Goal: Register for event/course

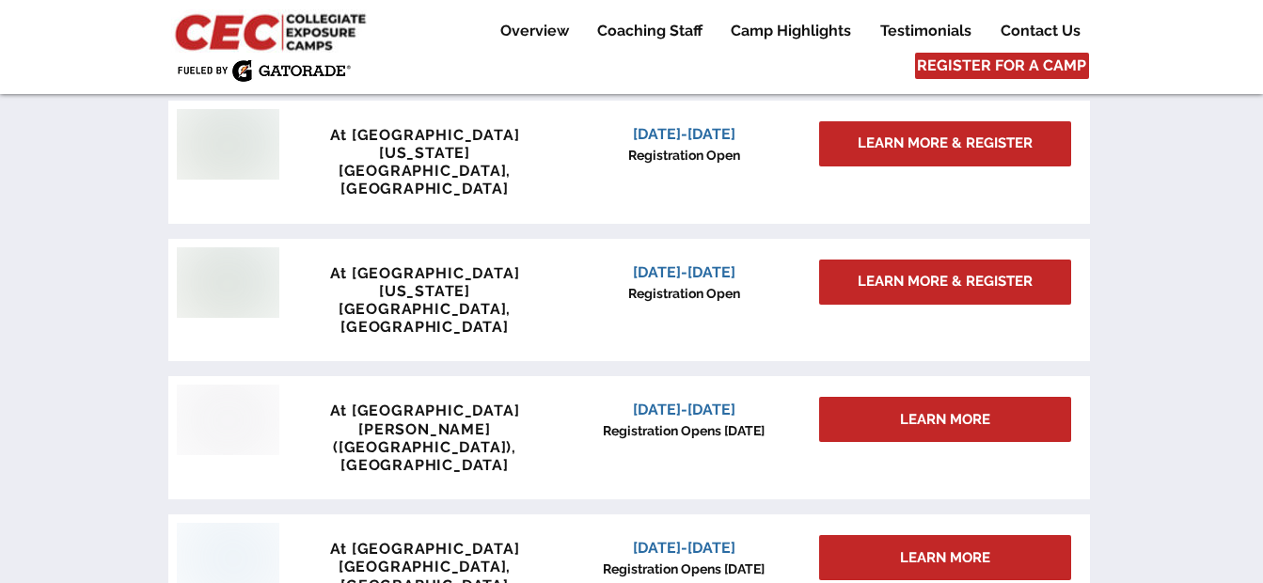
scroll to position [1757, 0]
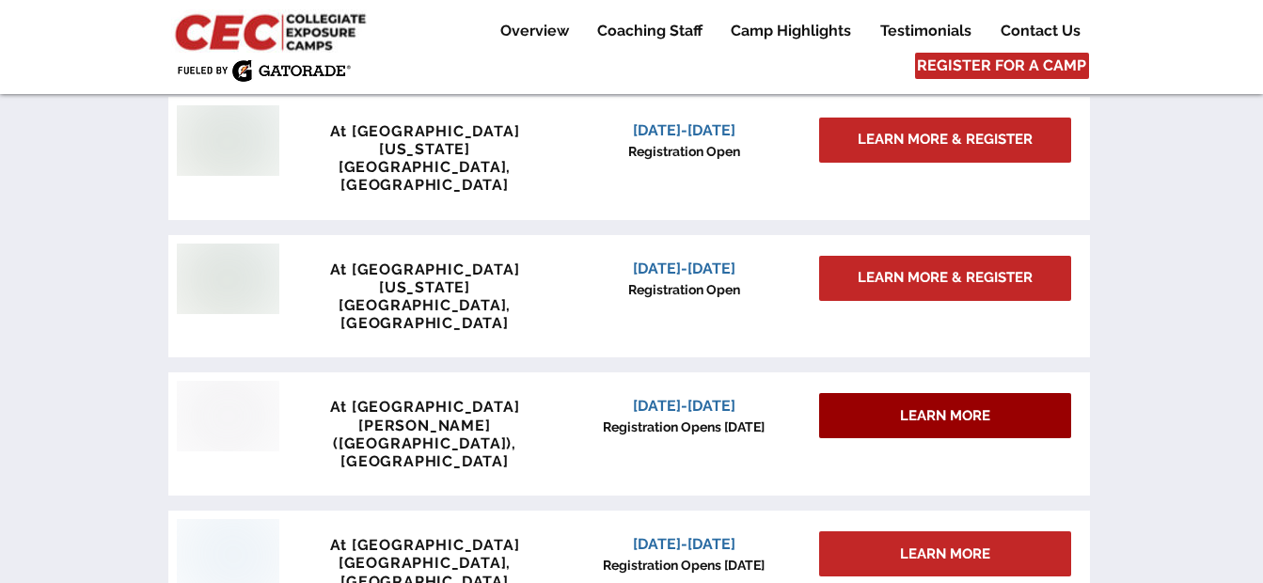
click at [932, 406] on span "LEARN MORE" at bounding box center [945, 416] width 90 height 20
click at [988, 406] on span "LEARN MORE" at bounding box center [945, 416] width 90 height 20
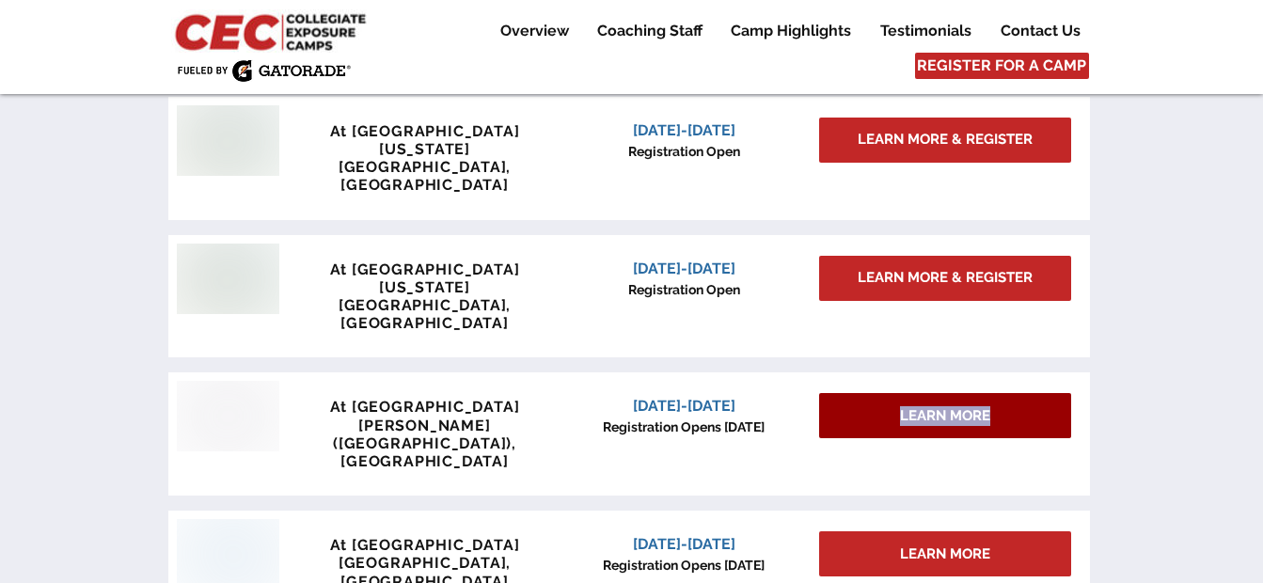
click at [988, 406] on span "LEARN MORE" at bounding box center [945, 416] width 90 height 20
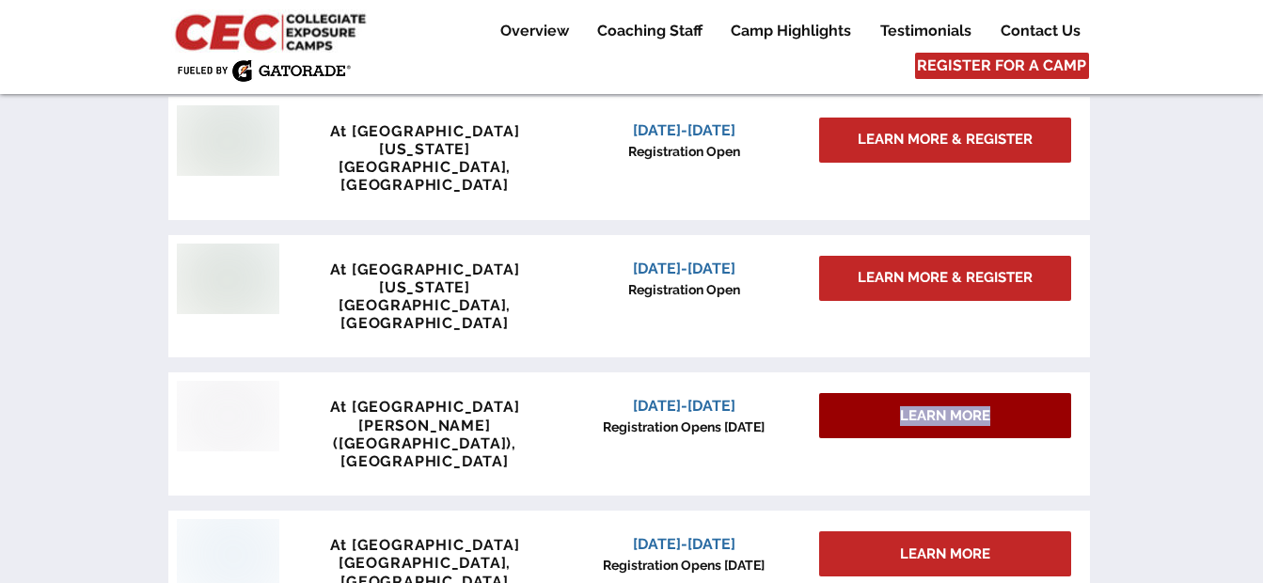
click at [988, 406] on span "LEARN MORE" at bounding box center [945, 416] width 90 height 20
drag, startPoint x: 988, startPoint y: 319, endPoint x: 847, endPoint y: 309, distance: 141.5
click at [847, 393] on div "LEARN MORE" at bounding box center [945, 415] width 252 height 45
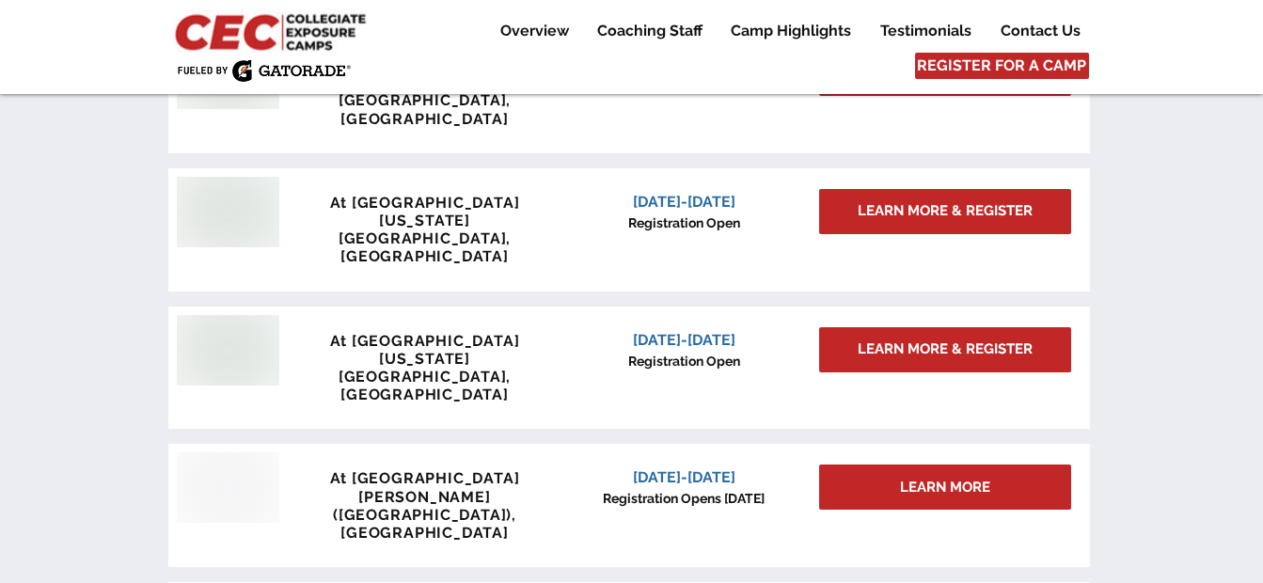
scroll to position [1688, 0]
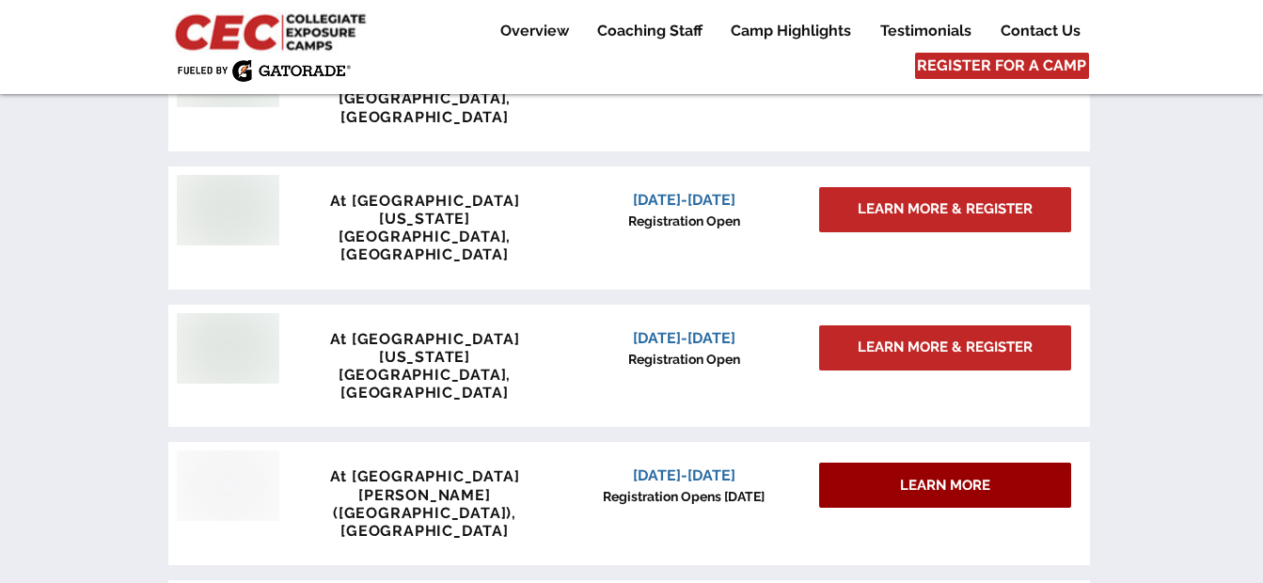
click at [867, 463] on div "LEARN MORE" at bounding box center [945, 485] width 252 height 45
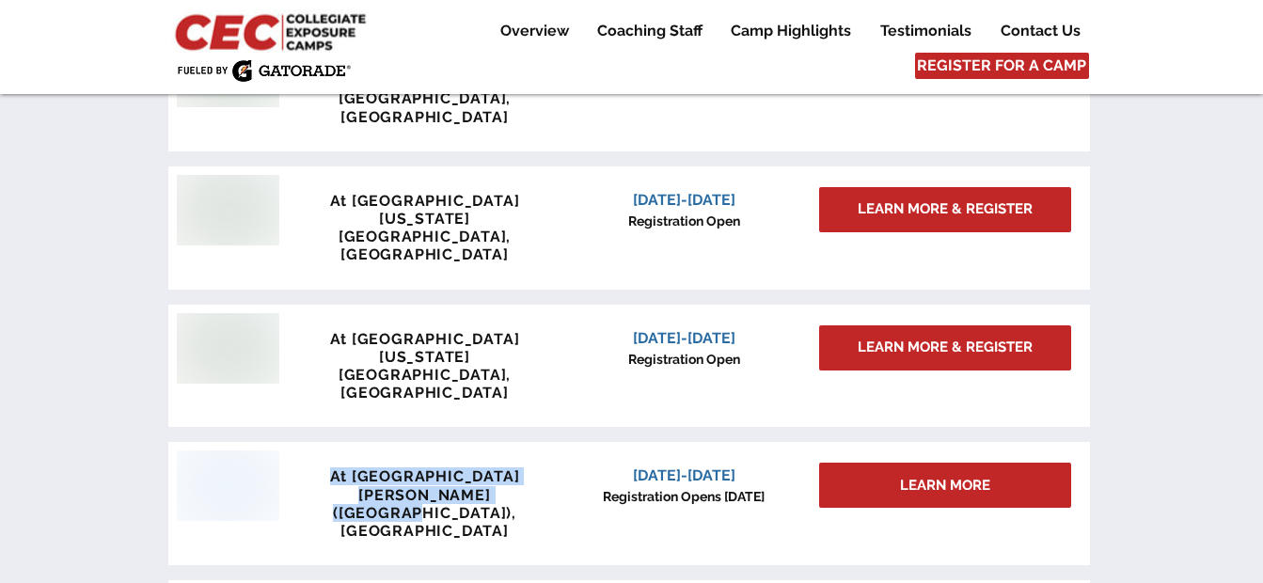
drag, startPoint x: 518, startPoint y: 389, endPoint x: 320, endPoint y: 359, distance: 200.6
click at [320, 442] on div "At [GEOGRAPHIC_DATA] [PERSON_NAME] ([GEOGRAPHIC_DATA]), [GEOGRAPHIC_DATA] [DATE…" at bounding box center [629, 503] width 922 height 123
drag, startPoint x: 320, startPoint y: 359, endPoint x: 372, endPoint y: 380, distance: 55.7
click at [372, 486] on span "[PERSON_NAME] ([GEOGRAPHIC_DATA]), [GEOGRAPHIC_DATA]" at bounding box center [424, 513] width 183 height 54
drag, startPoint x: 328, startPoint y: 367, endPoint x: 535, endPoint y: 390, distance: 208.3
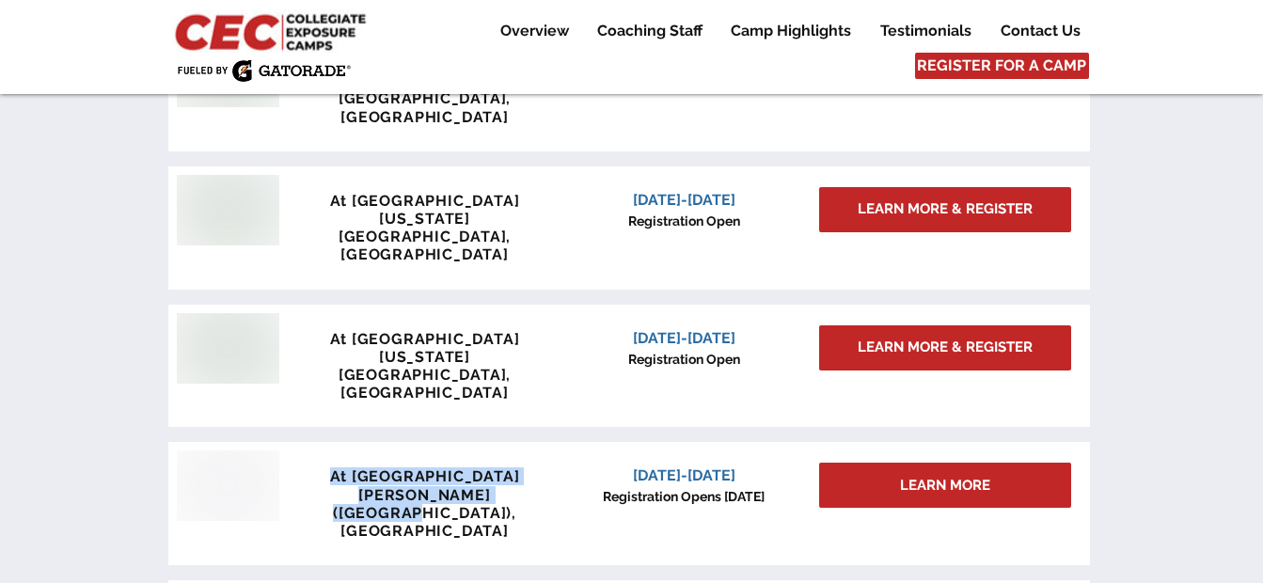
click at [535, 468] on div "At [GEOGRAPHIC_DATA] [PERSON_NAME] ([GEOGRAPHIC_DATA]), [GEOGRAPHIC_DATA]" at bounding box center [425, 504] width 278 height 72
copy div "At [GEOGRAPHIC_DATA][PERSON_NAME] ([GEOGRAPHIC_DATA]), [GEOGRAPHIC_DATA]"
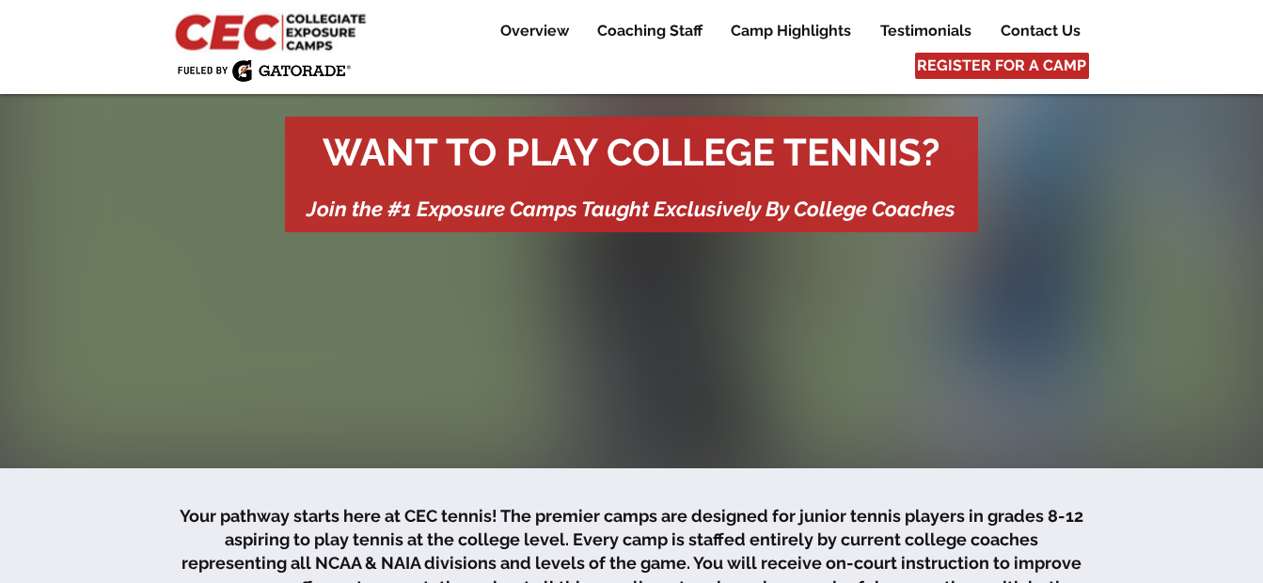
scroll to position [0, 0]
